Goal: Complete Application Form: Complete application form

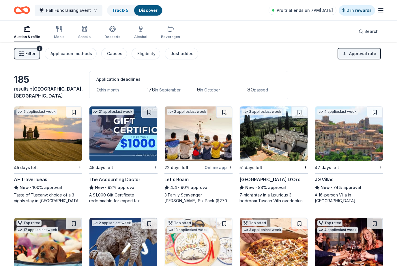
click at [369, 30] on span "Search" at bounding box center [371, 31] width 14 height 7
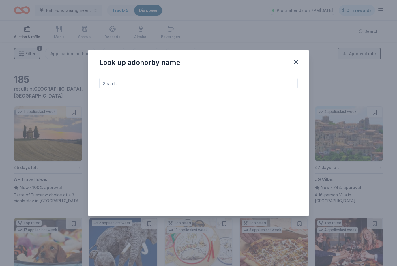
click at [225, 84] on input at bounding box center [198, 84] width 198 height 12
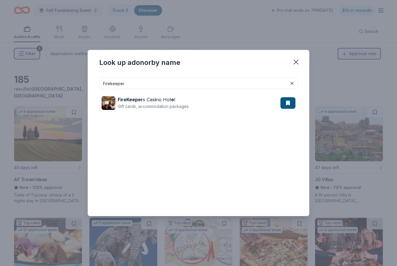
type input "Firekeeper"
click at [217, 98] on div "FireKeeper s Cas i no Hot e l Gift cards, accommodation packages" at bounding box center [190, 103] width 179 height 18
click at [302, 63] on button "button" at bounding box center [295, 62] width 13 height 13
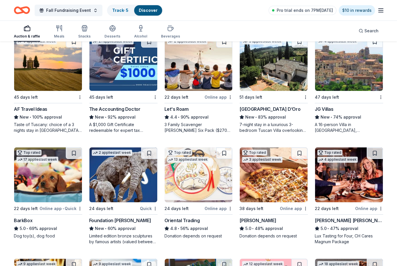
scroll to position [72, 0]
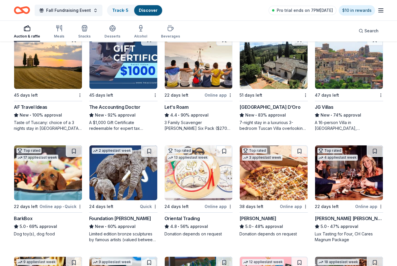
click at [119, 219] on div "Foundation [PERSON_NAME]" at bounding box center [120, 218] width 62 height 7
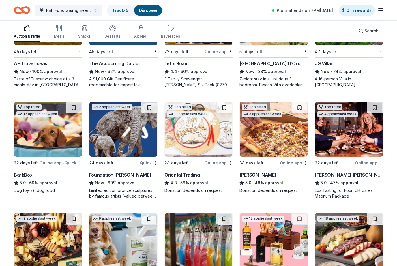
scroll to position [130, 0]
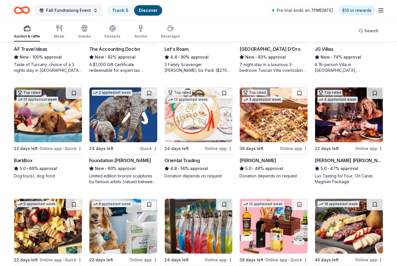
click at [52, 142] on img at bounding box center [48, 114] width 68 height 55
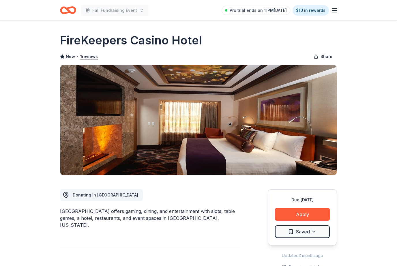
click at [309, 214] on button "Apply" at bounding box center [302, 214] width 55 height 13
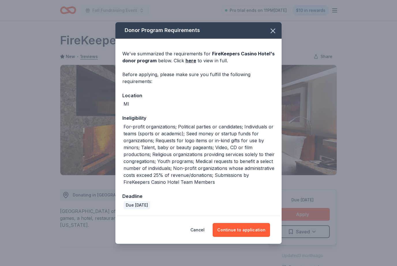
click at [247, 229] on button "Continue to application" at bounding box center [240, 230] width 57 height 14
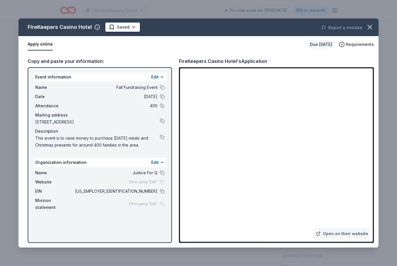
click at [367, 29] on icon "button" at bounding box center [370, 27] width 8 height 8
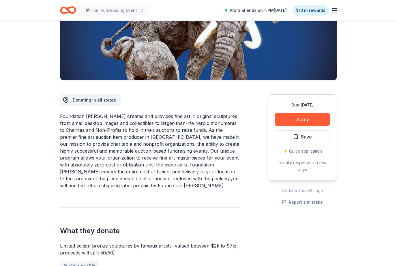
scroll to position [95, 0]
click at [306, 118] on button "Apply" at bounding box center [302, 119] width 55 height 13
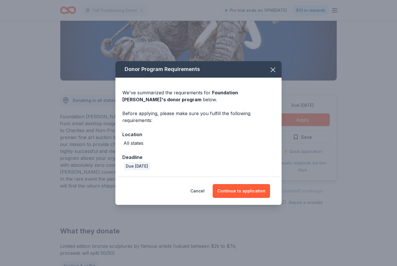
click at [252, 198] on button "Continue to application" at bounding box center [240, 191] width 57 height 14
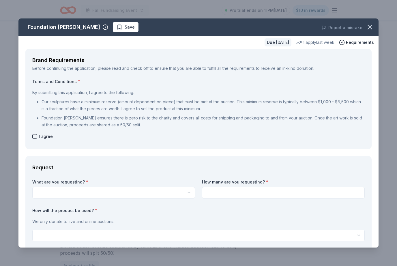
scroll to position [0, 0]
click at [369, 27] on icon "button" at bounding box center [370, 27] width 4 height 4
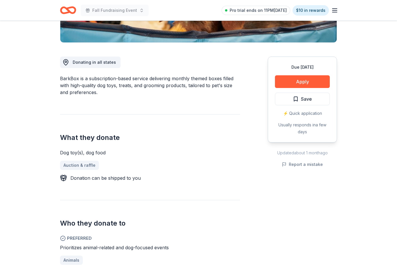
scroll to position [134, 0]
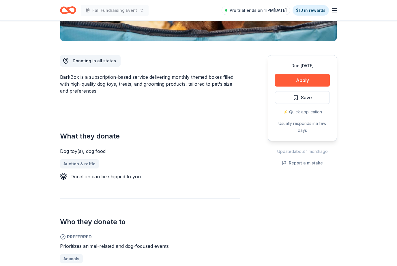
click at [320, 78] on button "Apply" at bounding box center [302, 80] width 55 height 13
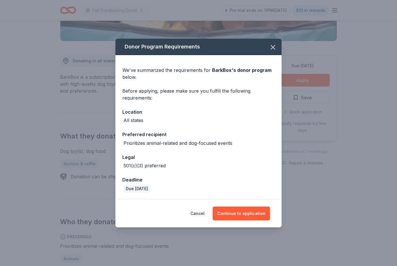
click at [257, 216] on button "Continue to application" at bounding box center [240, 213] width 57 height 14
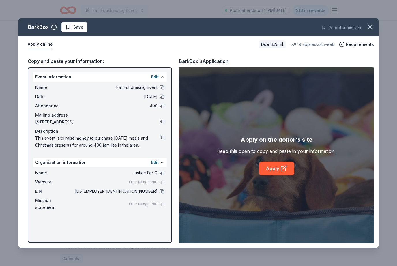
click at [375, 26] on button "button" at bounding box center [369, 27] width 13 height 13
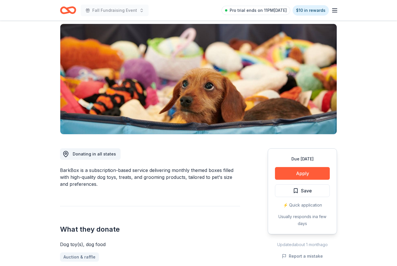
scroll to position [0, 0]
